Goal: Task Accomplishment & Management: Manage account settings

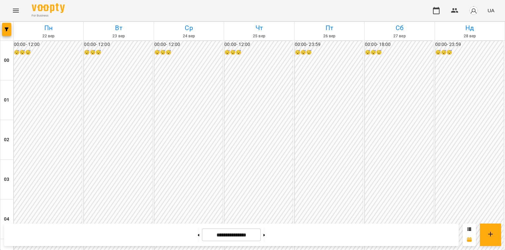
scroll to position [771, 0]
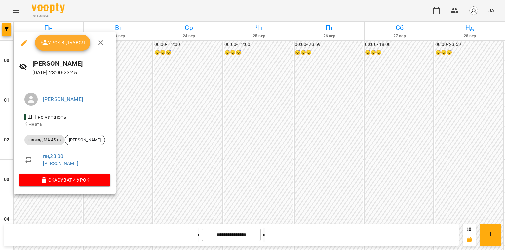
click at [99, 43] on icon "button" at bounding box center [100, 42] width 5 height 5
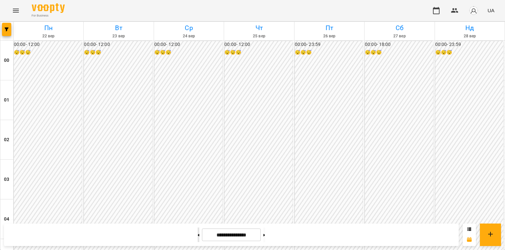
click at [197, 236] on button at bounding box center [198, 234] width 2 height 15
type input "**********"
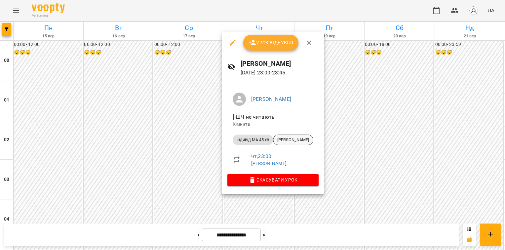
click at [286, 139] on span "[PERSON_NAME]" at bounding box center [293, 140] width 40 height 6
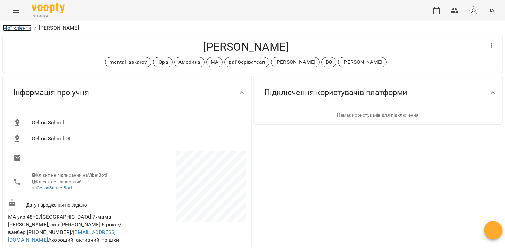
click at [28, 29] on link "Мої клієнти" at bounding box center [17, 28] width 29 height 6
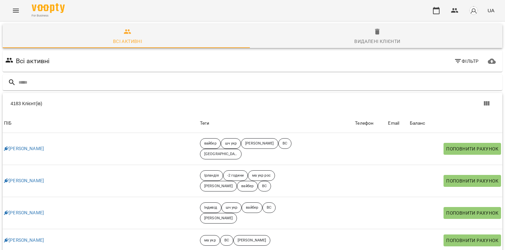
click at [17, 12] on icon "Menu" at bounding box center [16, 11] width 6 height 4
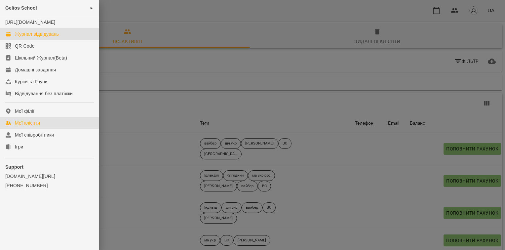
click at [30, 37] on div "Журнал відвідувань" at bounding box center [37, 34] width 44 height 7
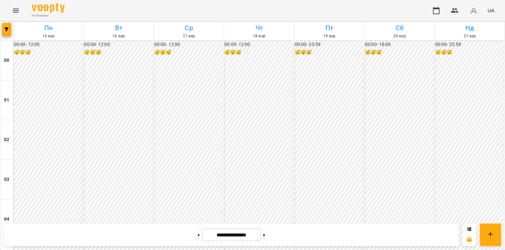
scroll to position [771, 0]
click at [11, 12] on button "Menu" at bounding box center [16, 11] width 16 height 16
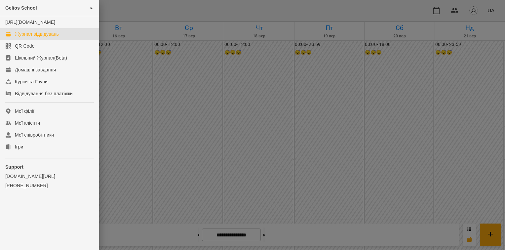
click at [260, 197] on div at bounding box center [252, 125] width 505 height 250
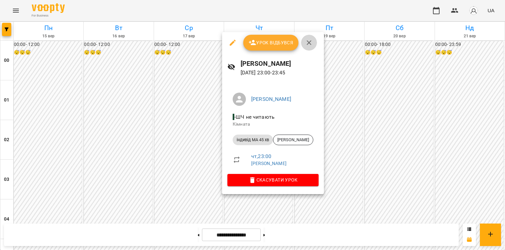
click at [309, 43] on icon "button" at bounding box center [308, 42] width 5 height 5
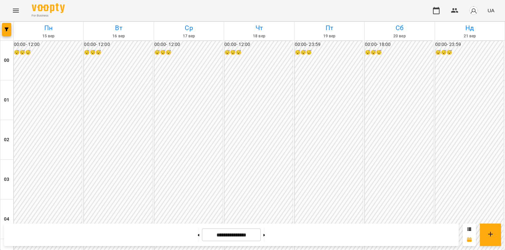
scroll to position [45, 0]
